Goal: Transaction & Acquisition: Purchase product/service

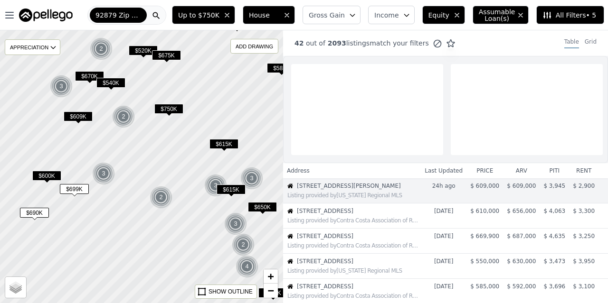
select select "English"
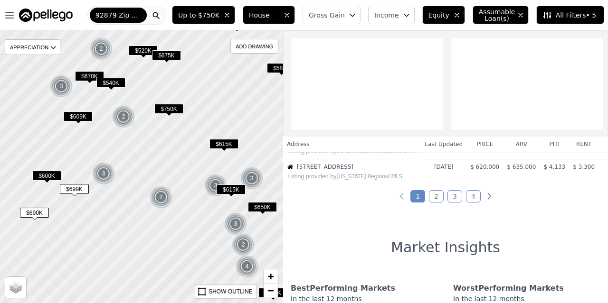
scroll to position [310, 0]
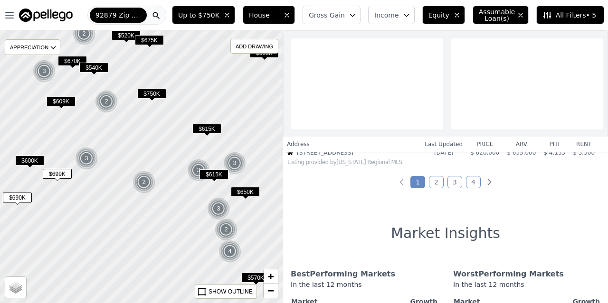
click at [185, 181] on div at bounding box center [140, 167] width 339 height 328
click at [380, 15] on span "Income" at bounding box center [386, 14] width 25 height 9
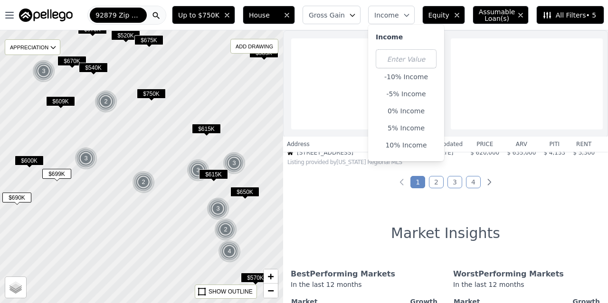
click at [380, 15] on span "Income" at bounding box center [386, 14] width 25 height 9
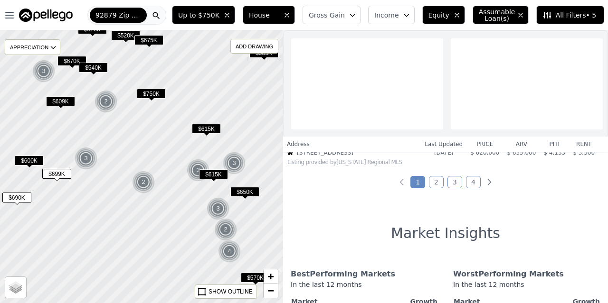
click at [570, 16] on span "All Filters • 5" at bounding box center [569, 14] width 54 height 9
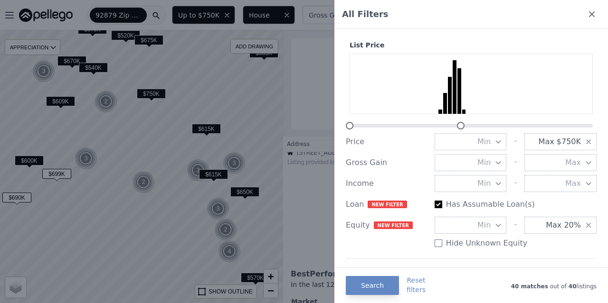
scroll to position [47, 0]
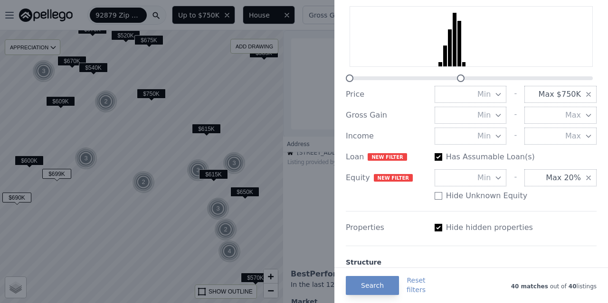
click at [560, 96] on span "Max $750K" at bounding box center [559, 94] width 42 height 11
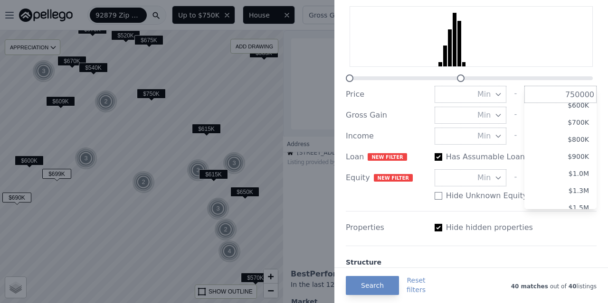
scroll to position [103, 0]
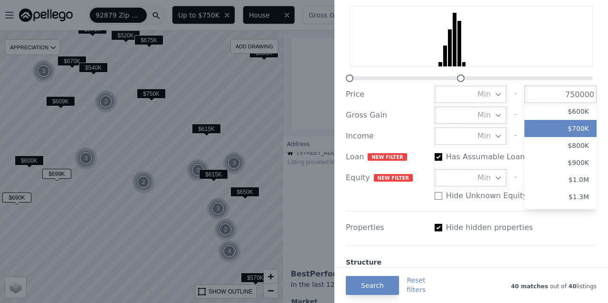
click at [566, 129] on button "$700K" at bounding box center [560, 128] width 72 height 17
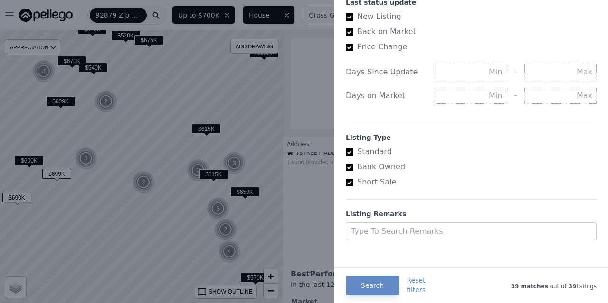
scroll to position [560, 0]
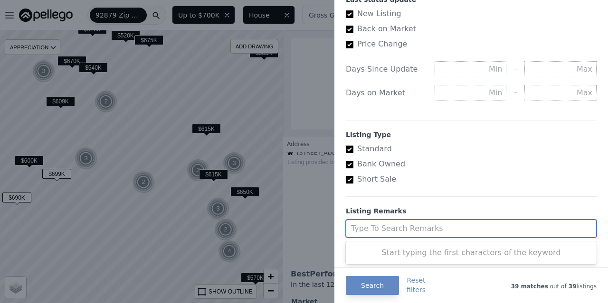
click at [389, 227] on div at bounding box center [462, 228] width 223 height 13
type input "FHA"
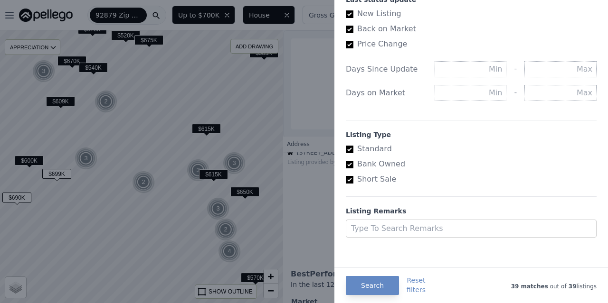
click at [404, 207] on div "Listing Remarks" at bounding box center [471, 211] width 251 height 9
click at [375, 284] on button "Search" at bounding box center [372, 285] width 53 height 19
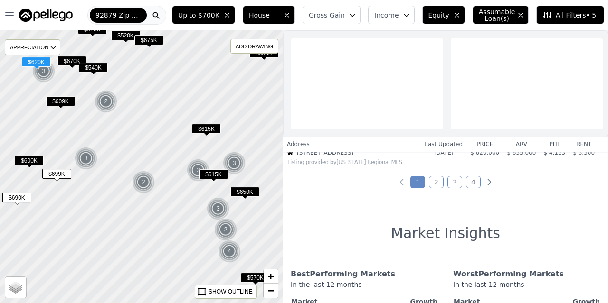
click at [323, 165] on div "Listing provided by [US_STATE] Regional MLS" at bounding box center [353, 163] width 133 height 8
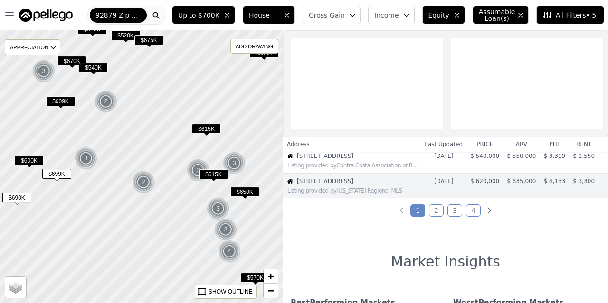
scroll to position [285, 0]
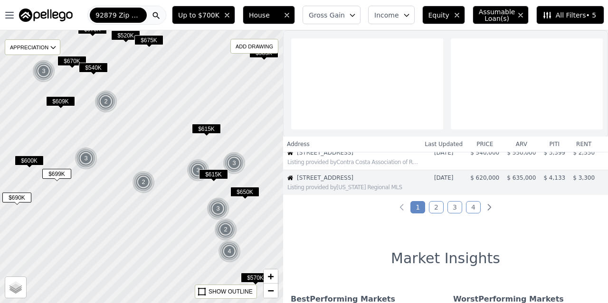
click at [467, 211] on link "4" at bounding box center [473, 207] width 15 height 12
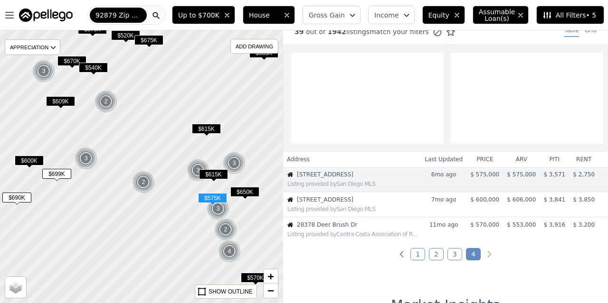
scroll to position [11, 0]
click at [348, 188] on div "Listing provided by San Diego MLS" at bounding box center [353, 185] width 133 height 8
click at [349, 188] on div "Listing provided by San Diego MLS" at bounding box center [353, 185] width 133 height 8
click at [328, 179] on span "[STREET_ADDRESS]" at bounding box center [354, 175] width 114 height 8
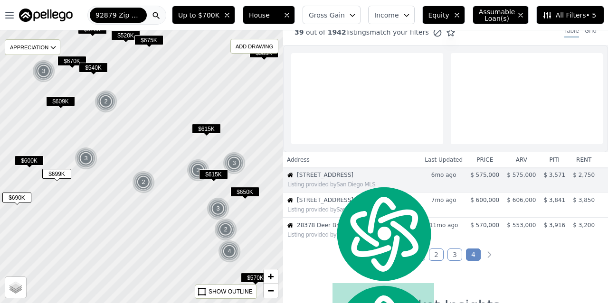
click at [314, 179] on span "[STREET_ADDRESS]" at bounding box center [354, 175] width 114 height 8
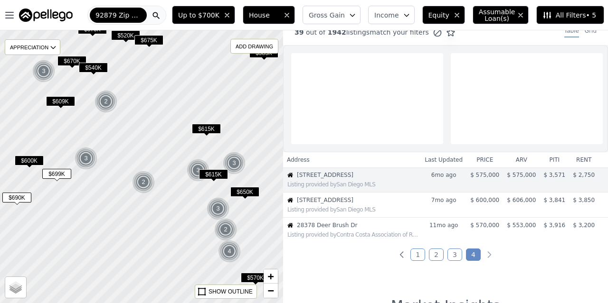
click at [309, 186] on div "Listing provided by San Diego MLS" at bounding box center [351, 183] width 137 height 9
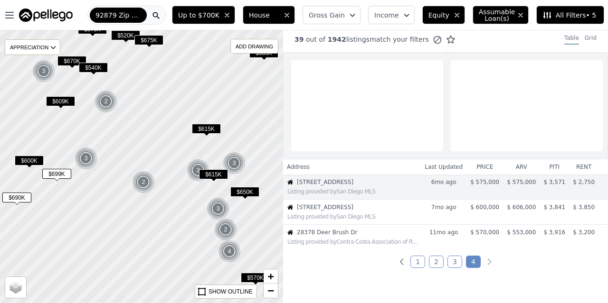
scroll to position [0, 0]
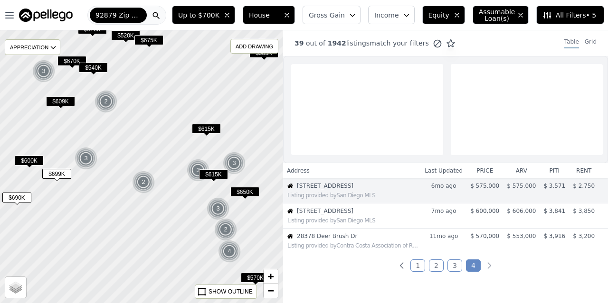
click at [402, 120] on span at bounding box center [367, 109] width 152 height 91
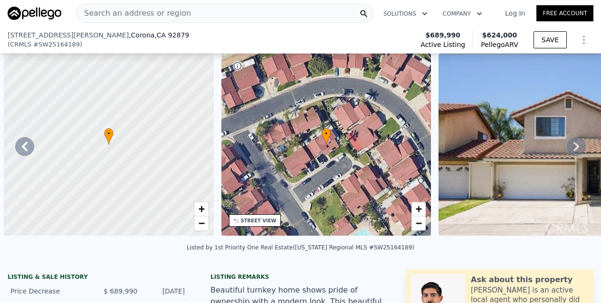
select select "English"
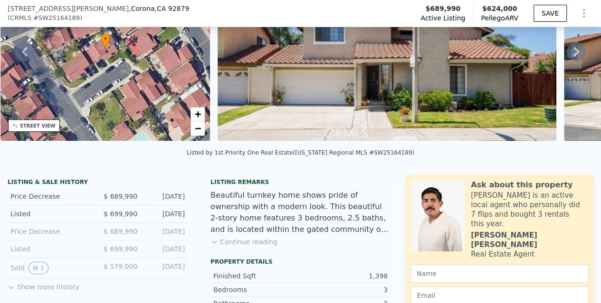
scroll to position [3, 0]
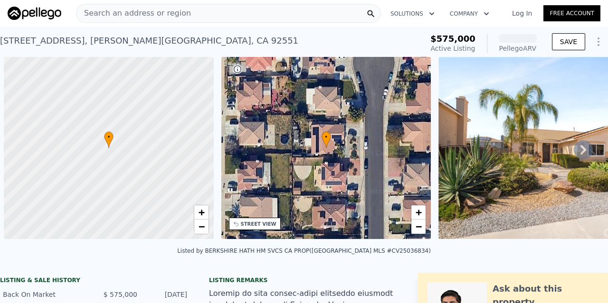
select select "English"
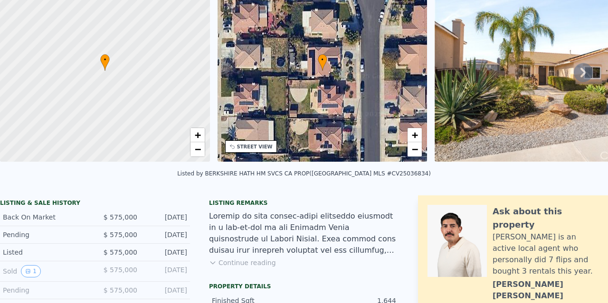
scroll to position [3, 0]
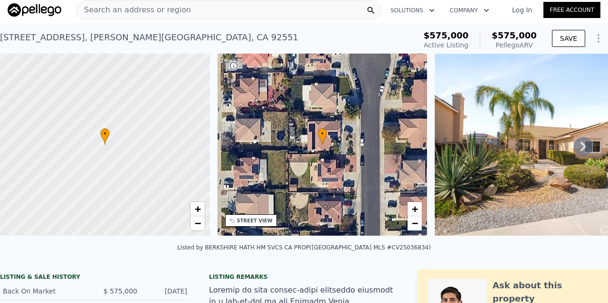
click at [545, 172] on img at bounding box center [570, 145] width 273 height 182
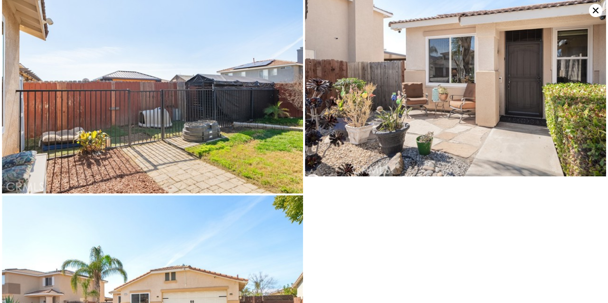
scroll to position [2315, 0]
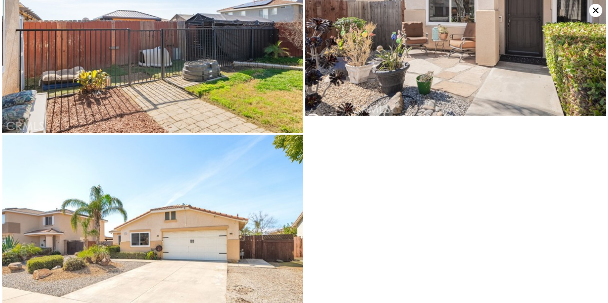
click at [593, 11] on icon at bounding box center [595, 10] width 13 height 13
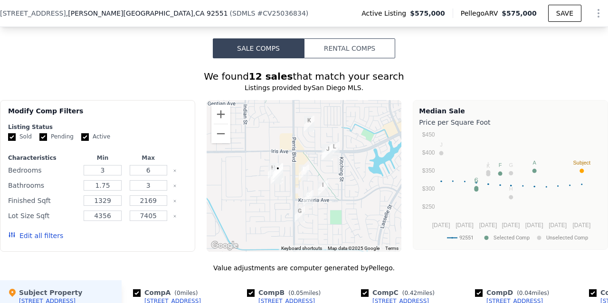
scroll to position [949, 0]
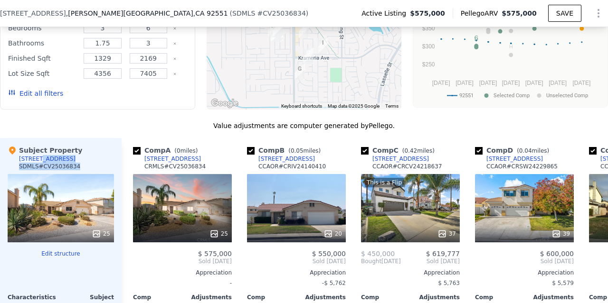
drag, startPoint x: 78, startPoint y: 164, endPoint x: 63, endPoint y: 167, distance: 15.5
click at [37, 165] on div "Subject Property 16257 Breezewood Ct SDMLS # CV25036834" at bounding box center [61, 160] width 106 height 28
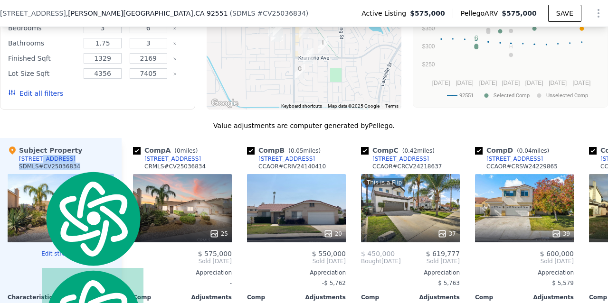
click at [90, 165] on div "Subject Property 16257 Breezewood Ct SDMLS # CV25036834" at bounding box center [61, 160] width 106 height 28
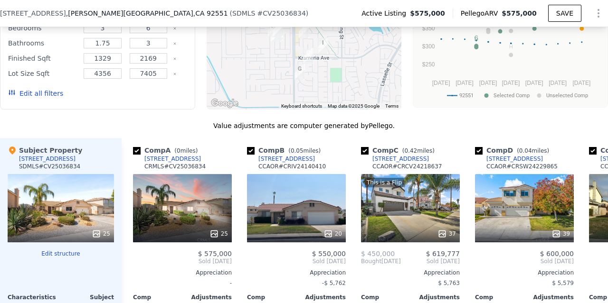
drag, startPoint x: 85, startPoint y: 164, endPoint x: 79, endPoint y: 162, distance: 6.8
click at [79, 162] on div "Subject Property 16257 Breezewood Ct SDMLS # CV25036834" at bounding box center [61, 160] width 106 height 28
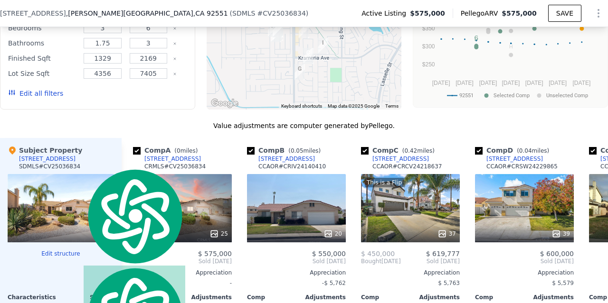
click at [79, 162] on div "Subject Property 16257 Breezewood Ct SDMLS # CV25036834" at bounding box center [61, 160] width 106 height 28
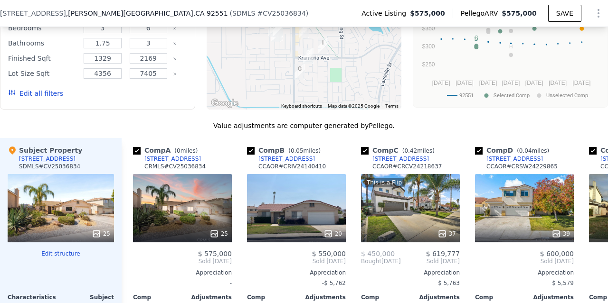
drag, startPoint x: 73, startPoint y: 162, endPoint x: 20, endPoint y: 165, distance: 53.2
click at [20, 165] on div "Subject Property 16257 Breezewood Ct SDMLS # CV25036834" at bounding box center [61, 160] width 106 height 28
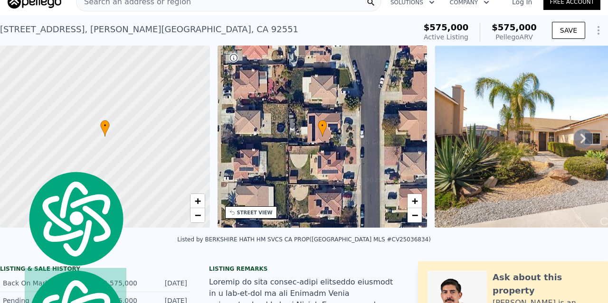
scroll to position [0, 0]
